Goal: Check status: Check status

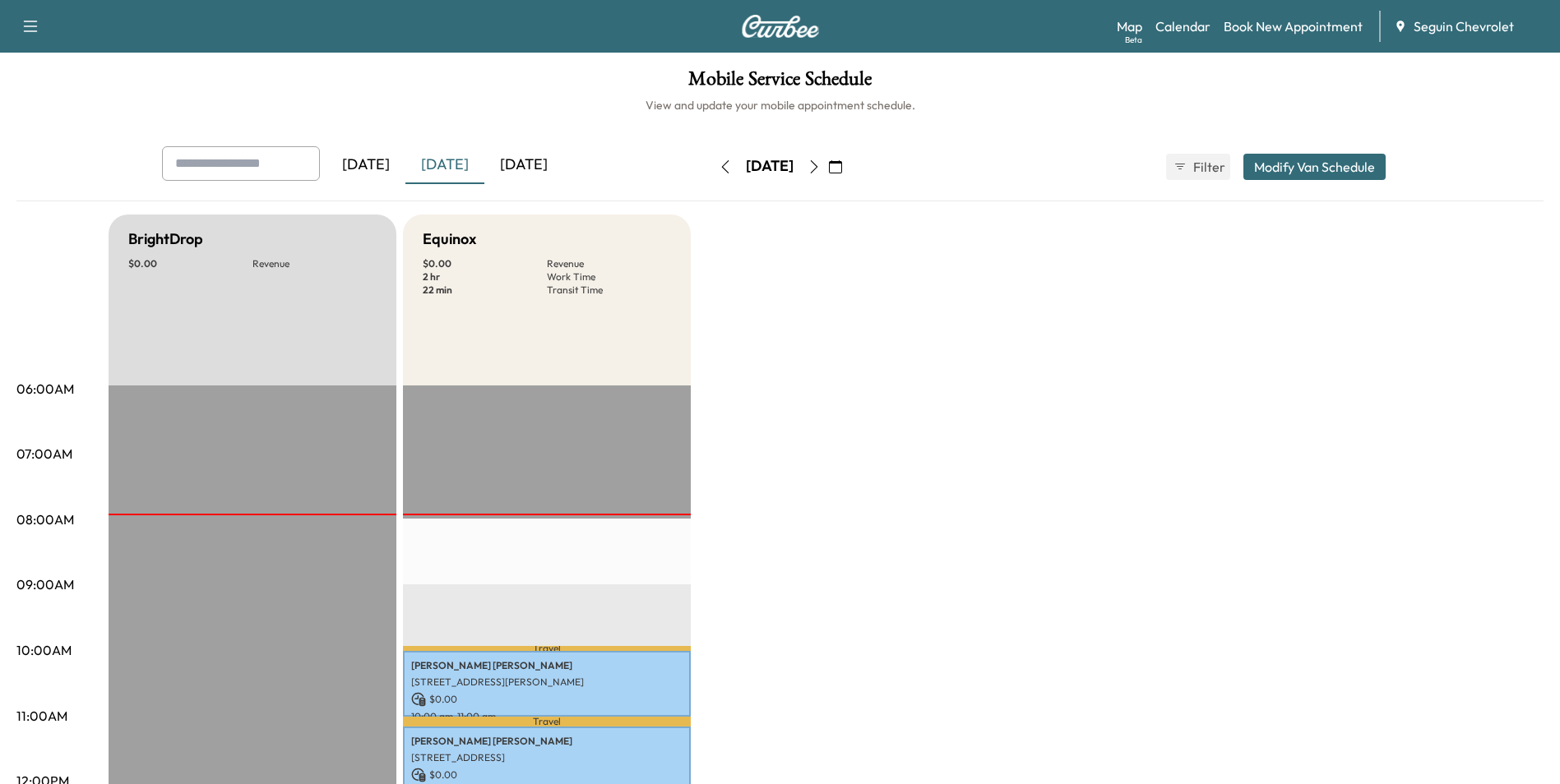
click at [450, 164] on div "[DATE]" at bounding box center [445, 165] width 79 height 38
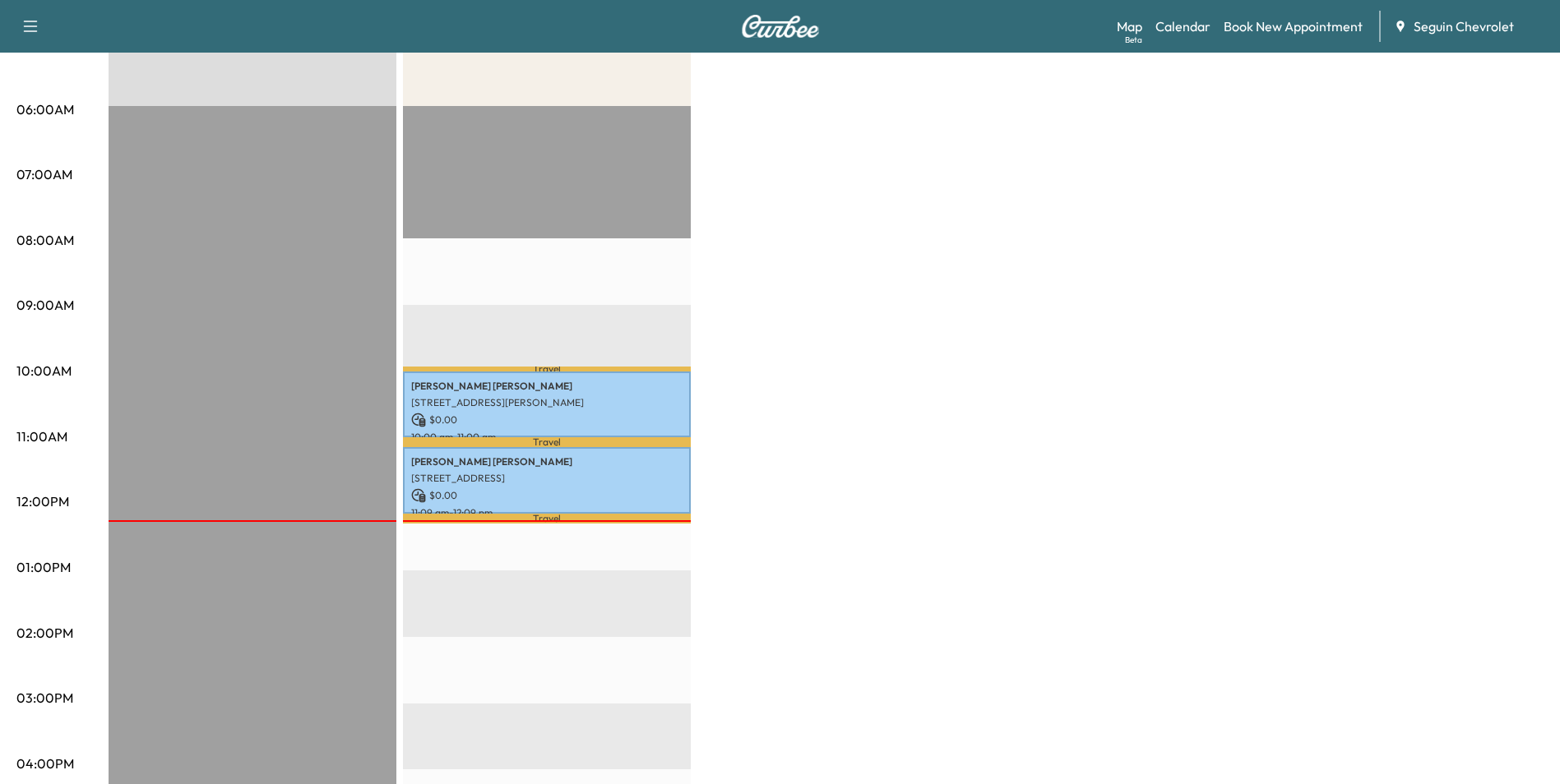
scroll to position [329, 0]
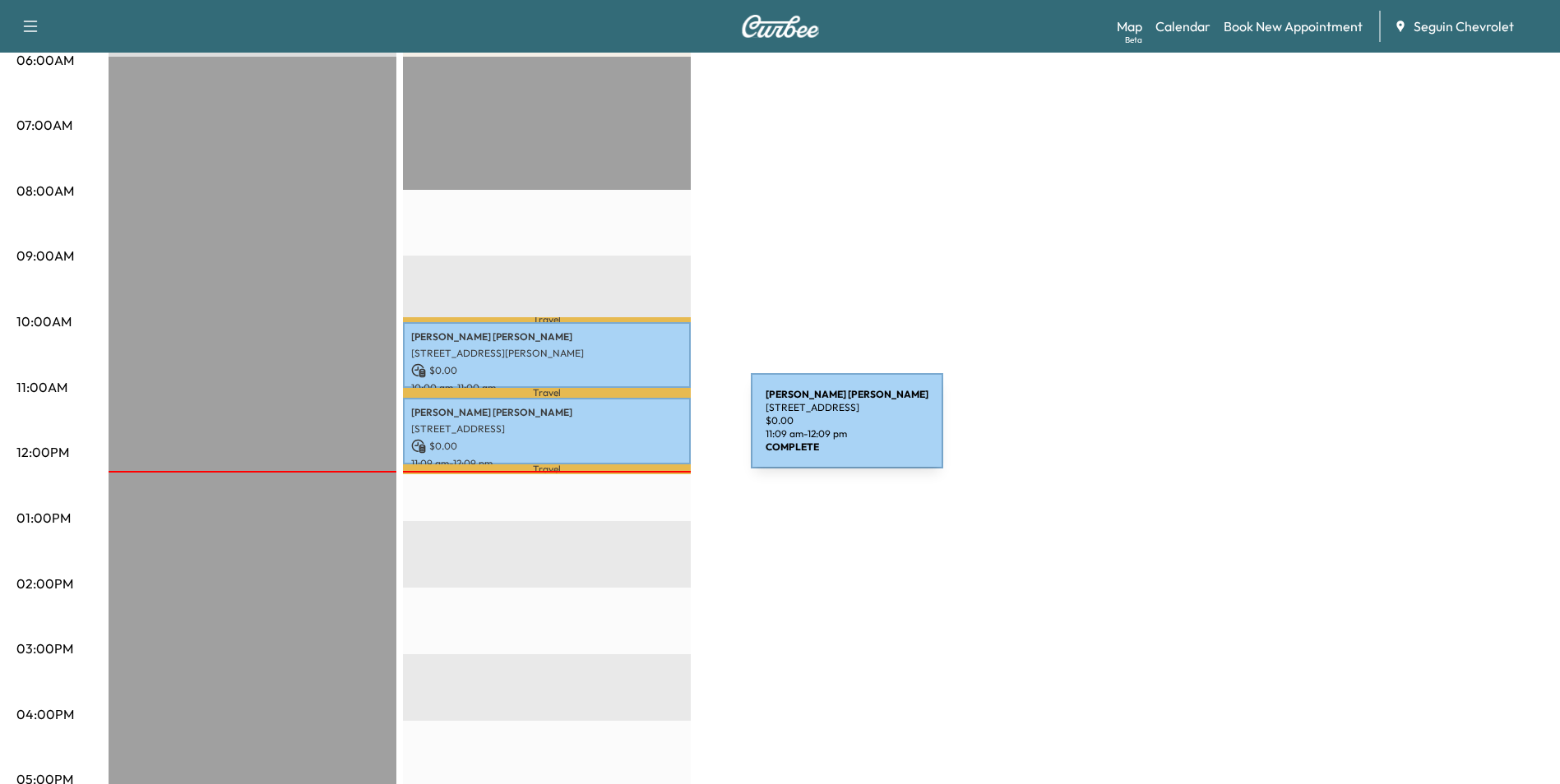
drag, startPoint x: 627, startPoint y: 430, endPoint x: 613, endPoint y: 428, distance: 14.1
click at [613, 428] on p "[STREET_ADDRESS]" at bounding box center [546, 428] width 271 height 13
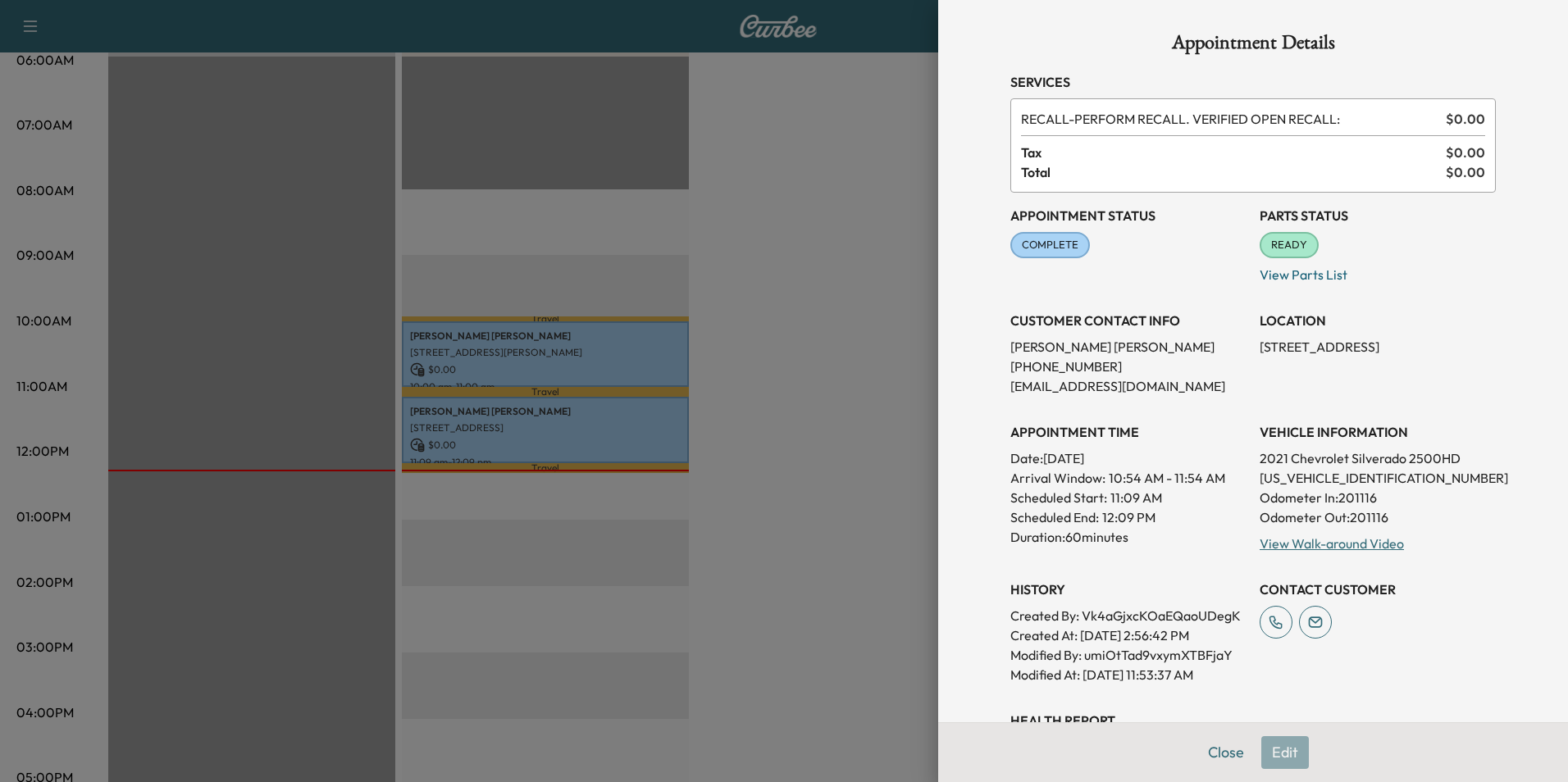
click at [627, 369] on div at bounding box center [784, 391] width 1568 height 782
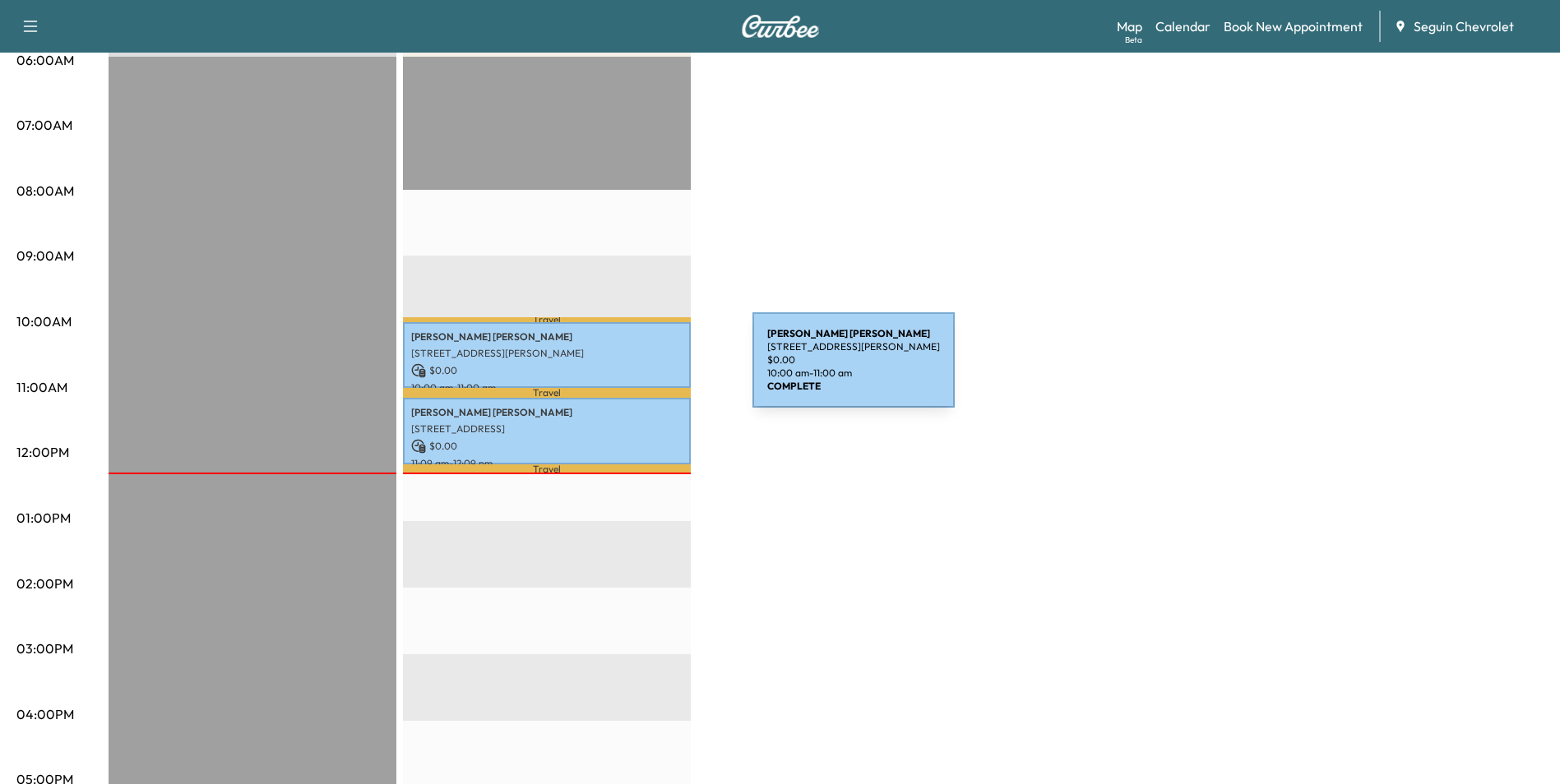
click at [629, 370] on p "$ 0.00" at bounding box center [546, 371] width 271 height 15
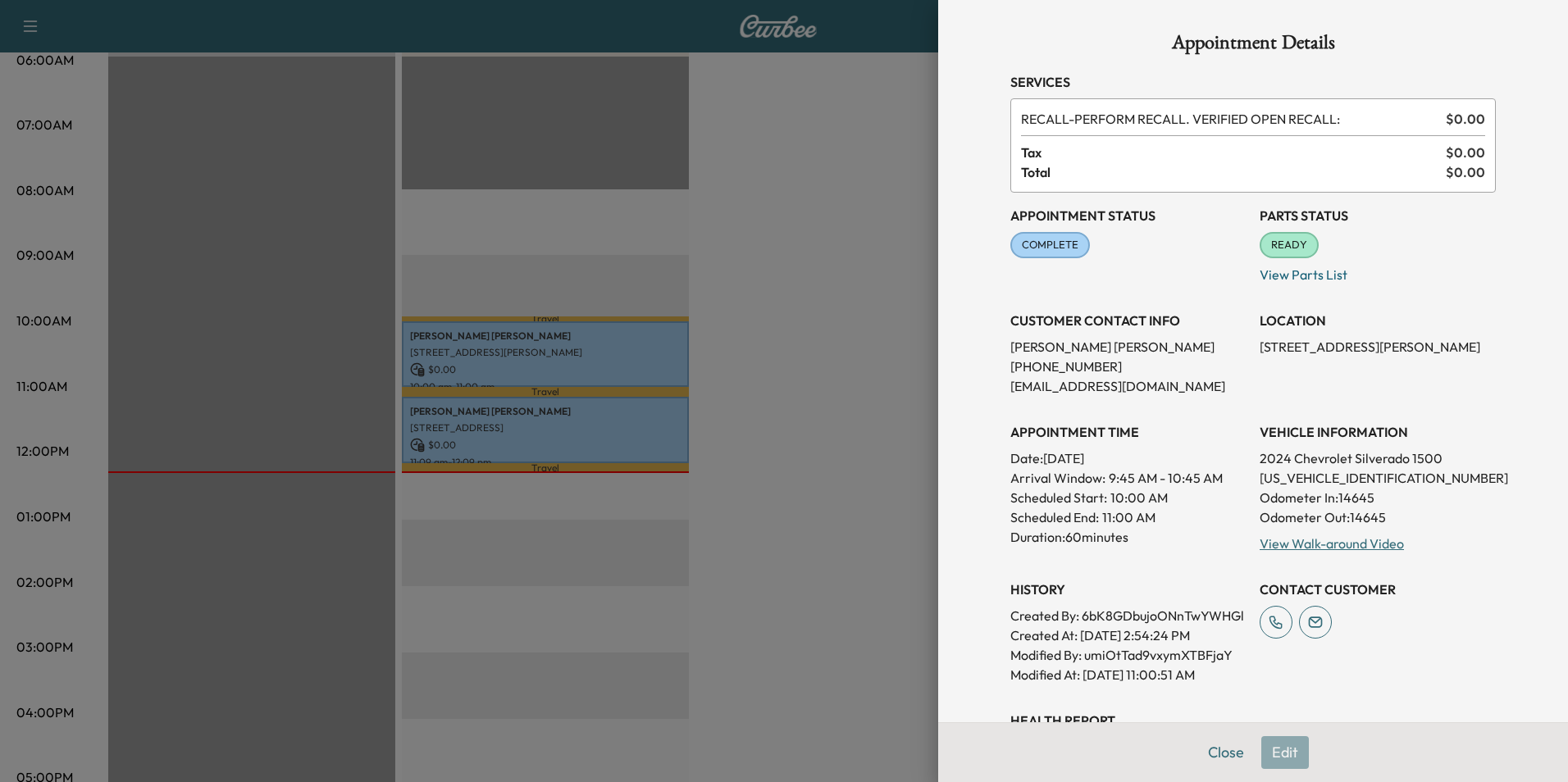
click at [657, 419] on div at bounding box center [784, 391] width 1568 height 782
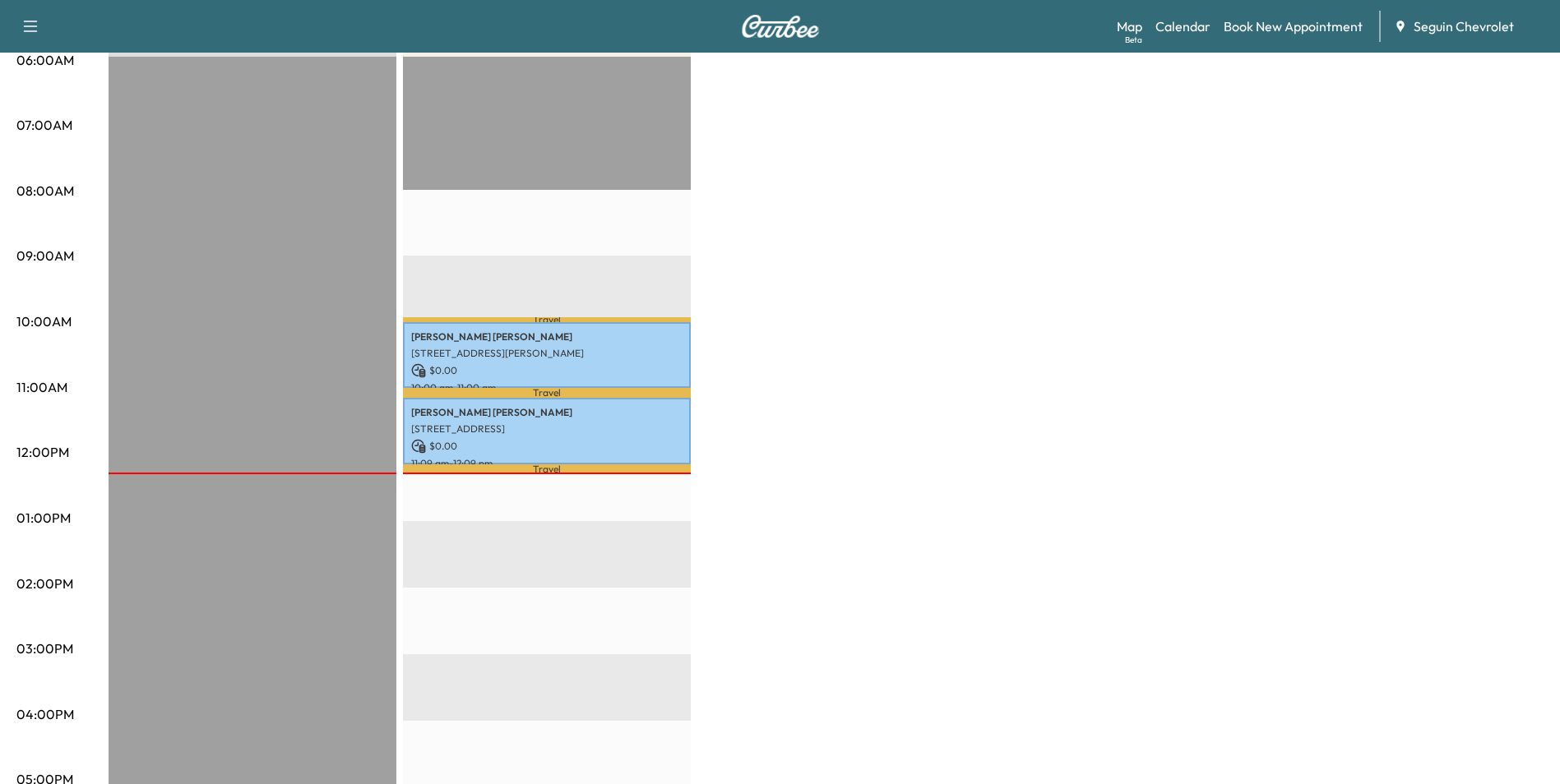
click at [860, 387] on div "BrightDrop $ 0.00 Revenue EST Start Equinox $ 0.00 Revenue 2 hr Work Time 22 mi…" at bounding box center [825, 501] width 1435 height 1233
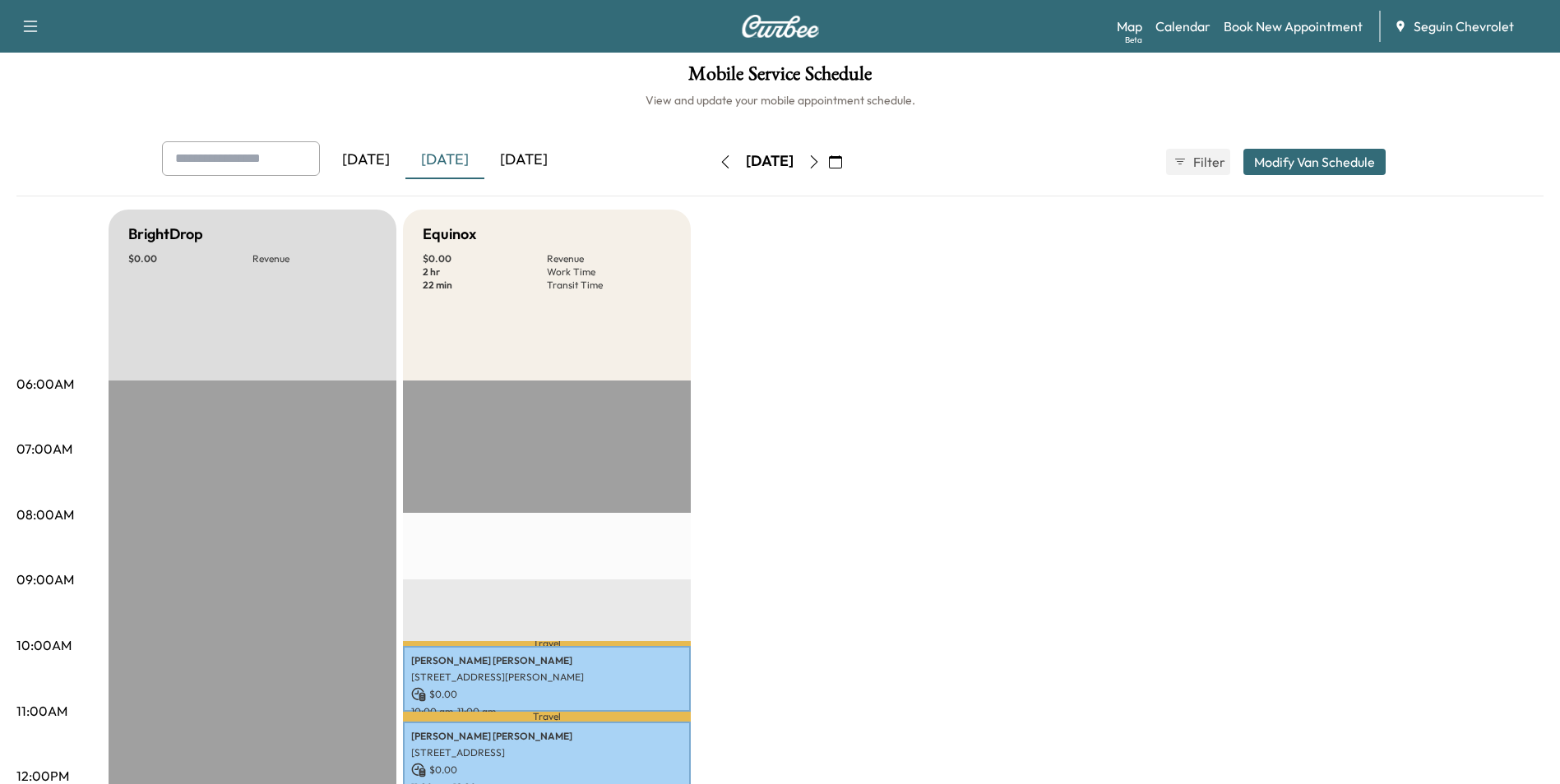
scroll to position [0, 0]
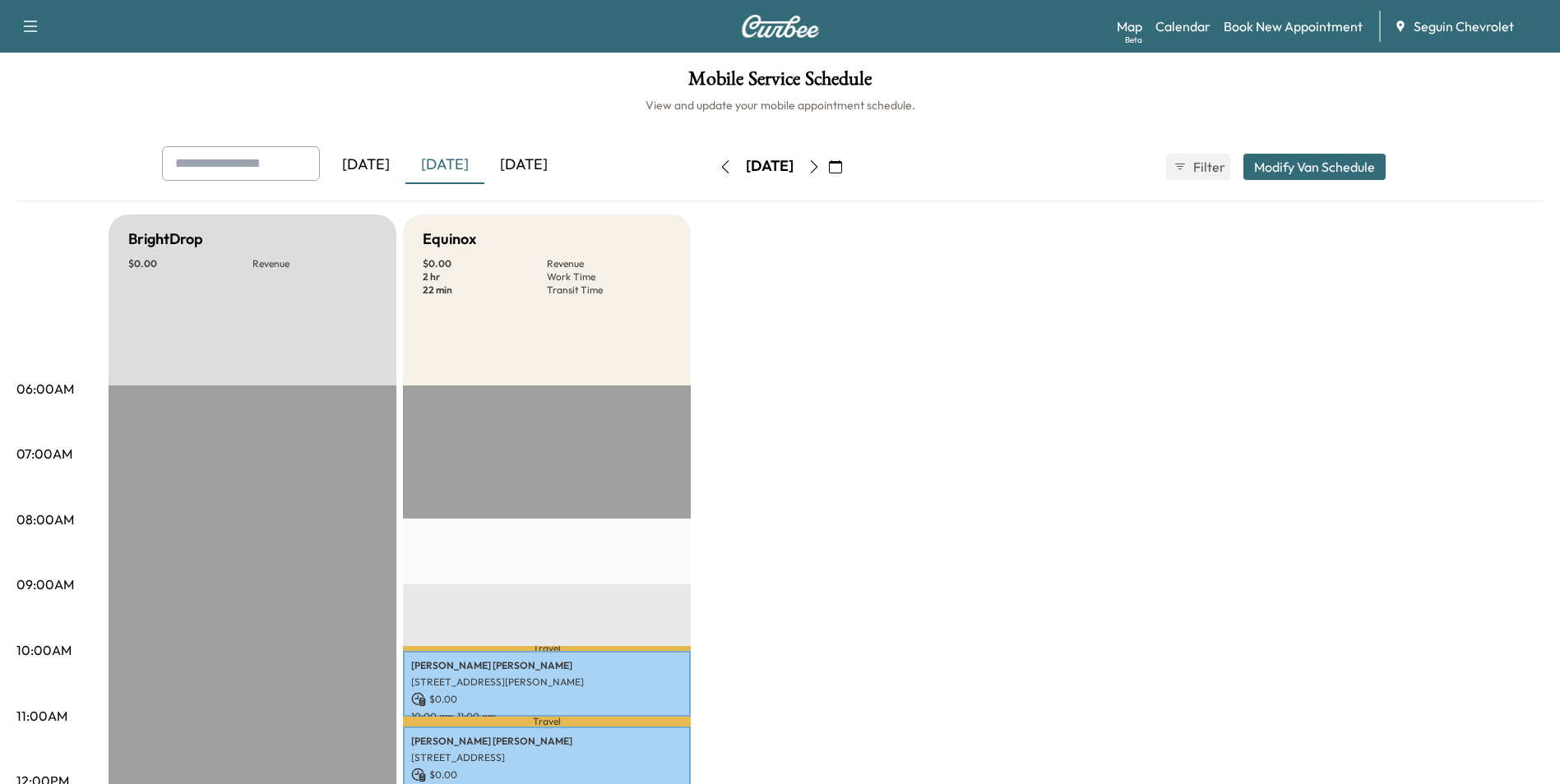
click at [821, 171] on icon "button" at bounding box center [814, 166] width 13 height 13
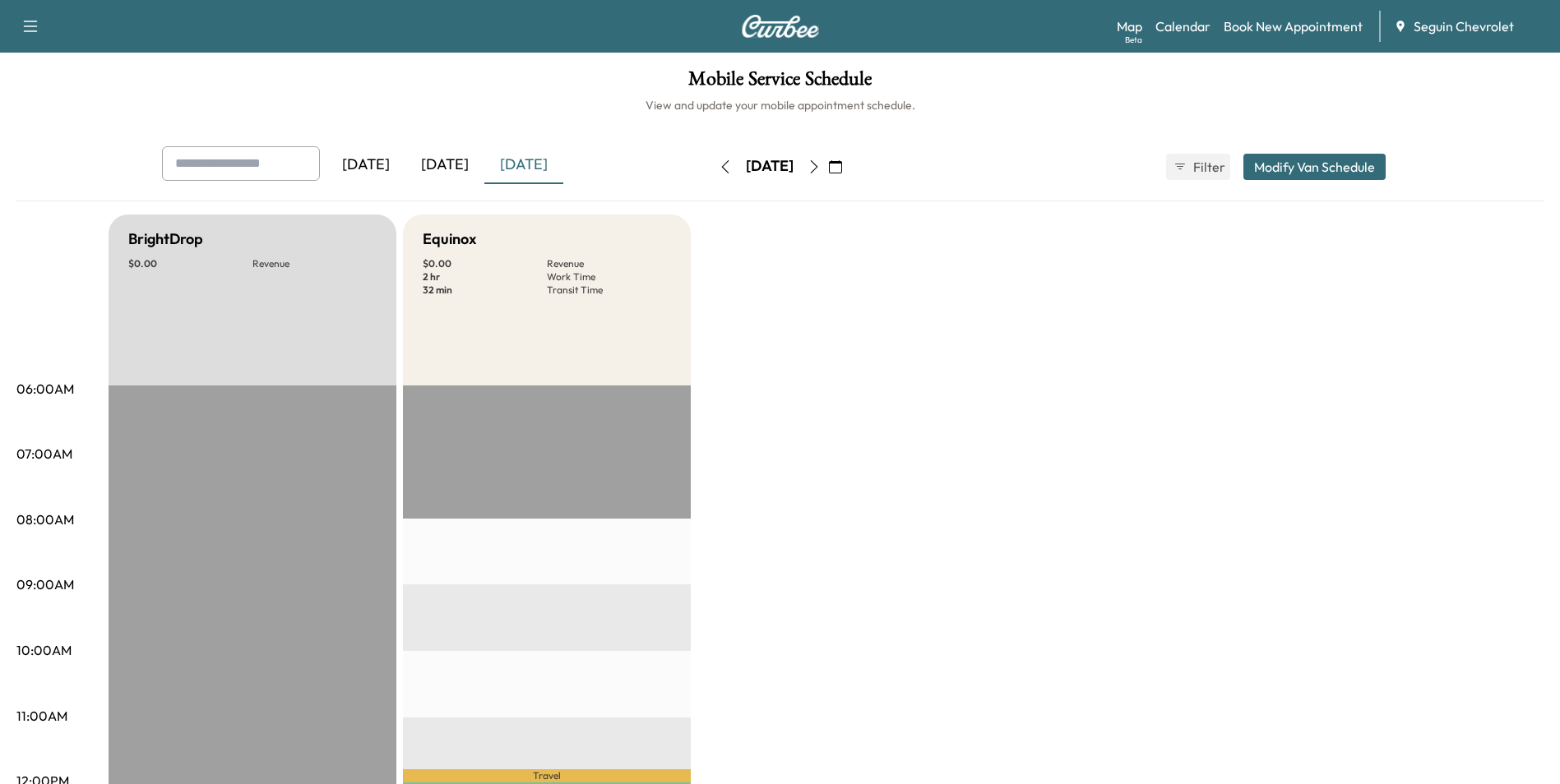
click at [446, 162] on div "[DATE]" at bounding box center [445, 165] width 79 height 38
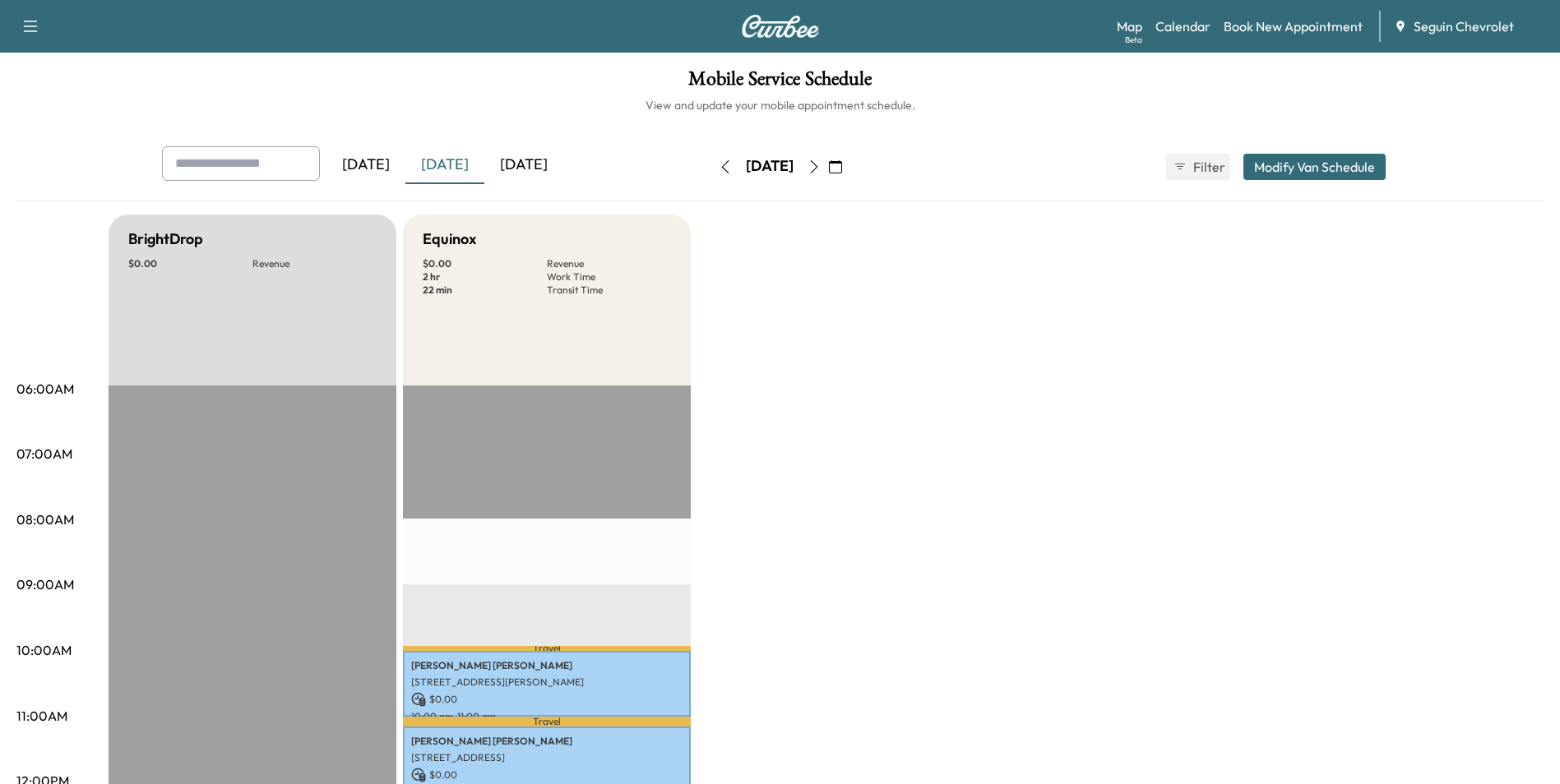
click at [535, 166] on div "[DATE]" at bounding box center [524, 165] width 79 height 38
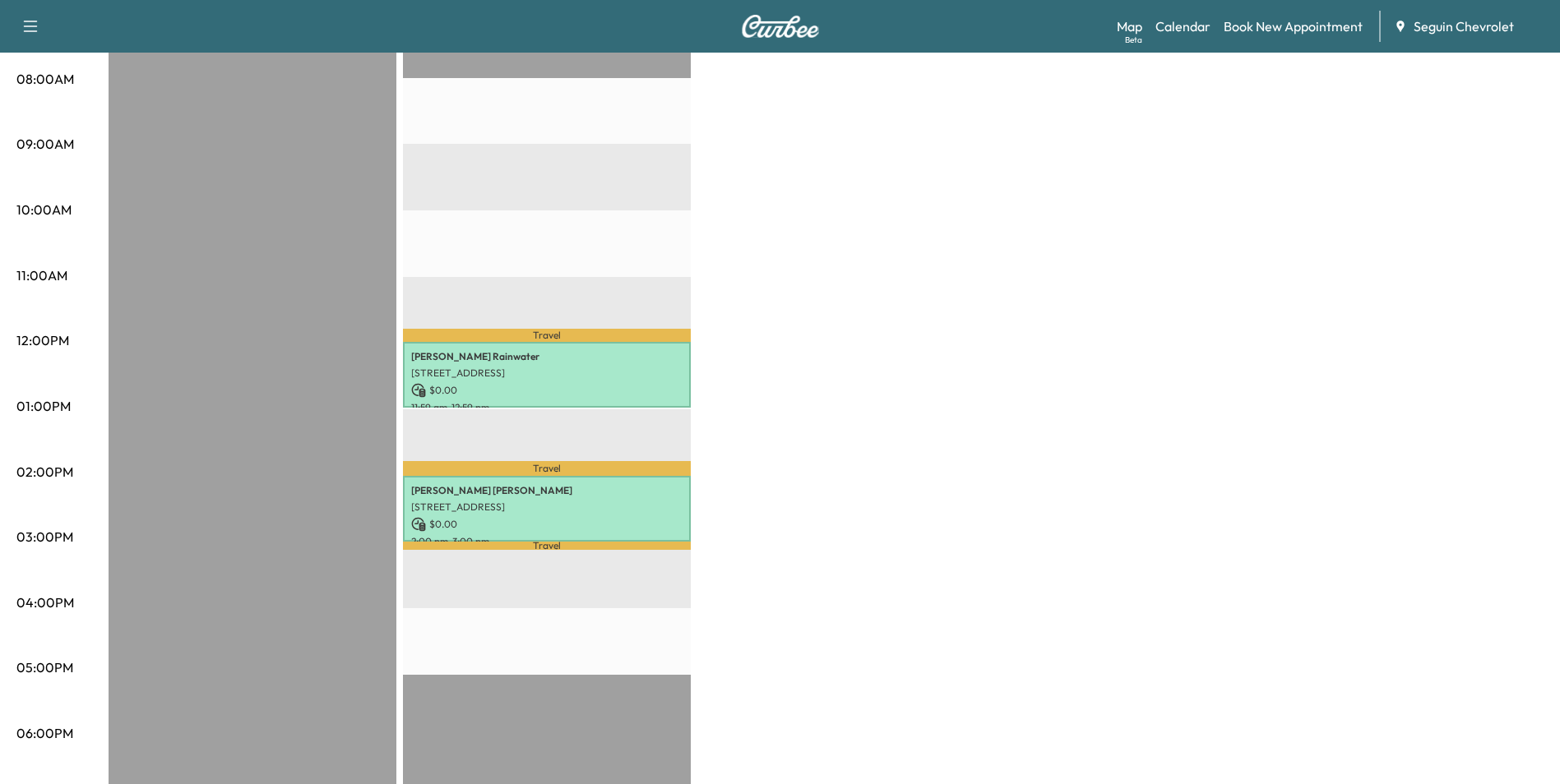
scroll to position [493, 0]
